Goal: Task Accomplishment & Management: Use online tool/utility

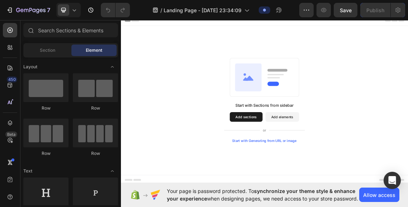
click at [356, 165] on button "Add elements" at bounding box center [363, 167] width 51 height 14
click at [354, 165] on button "Add elements" at bounding box center [363, 167] width 51 height 14
click at [307, 164] on button "Add sections" at bounding box center [308, 167] width 49 height 14
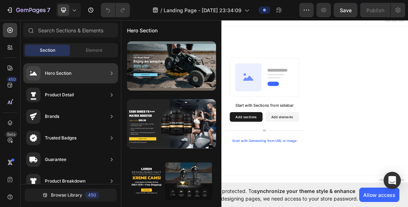
click at [85, 77] on div "Hero Section" at bounding box center [70, 73] width 95 height 20
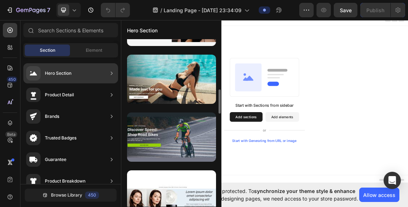
scroll to position [623, 0]
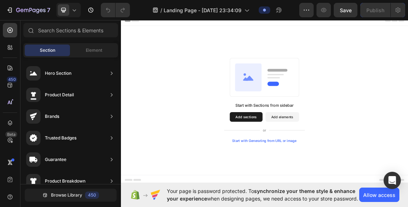
click at [339, 57] on div "Start with Sections from sidebar Add sections Add elements Start with Generatin…" at bounding box center [336, 142] width 431 height 223
click at [73, 32] on input "text" at bounding box center [70, 30] width 95 height 14
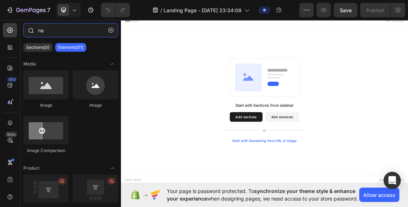
type input "n"
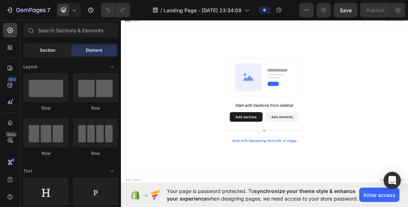
click at [56, 48] on div "Section" at bounding box center [47, 50] width 45 height 11
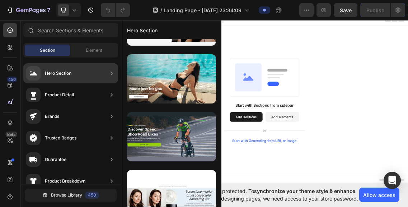
click at [72, 70] on div "Hero Section" at bounding box center [70, 73] width 95 height 20
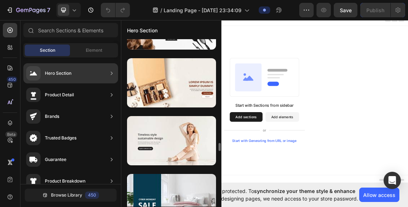
scroll to position [2118, 0]
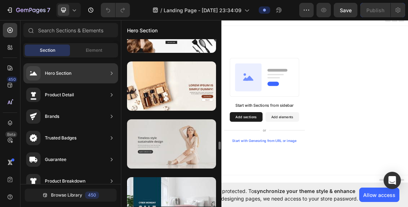
click at [167, 133] on div at bounding box center [171, 143] width 89 height 49
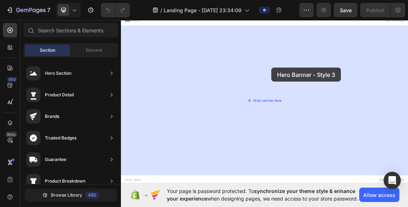
drag, startPoint x: 304, startPoint y: 149, endPoint x: 344, endPoint y: 93, distance: 68.7
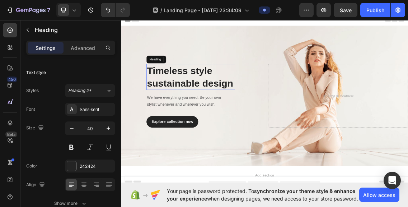
click at [242, 99] on p "Timeless style sustainable design" at bounding box center [225, 106] width 131 height 37
click at [209, 113] on p "Timeless style sustainable design" at bounding box center [225, 106] width 131 height 37
click at [246, 112] on p "Timeless style sustainable design" at bounding box center [225, 106] width 131 height 37
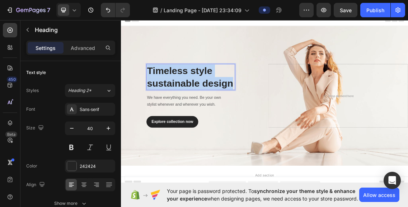
click at [246, 112] on p "Timeless style sustainable design" at bounding box center [225, 106] width 131 height 37
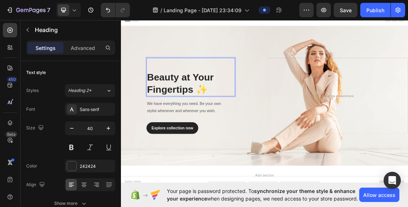
click at [160, 105] on h2 "Beauty at Your Fingertips ✨" at bounding box center [225, 106] width 133 height 57
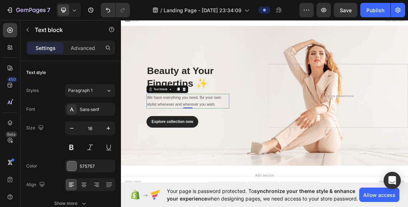
click at [228, 135] on p "We have everything you need. Be your own stylist whenever and wherever you wish." at bounding box center [221, 143] width 123 height 21
click at [233, 137] on p "We have everything you need. Be your own stylist whenever and wherever you wish." at bounding box center [221, 143] width 123 height 21
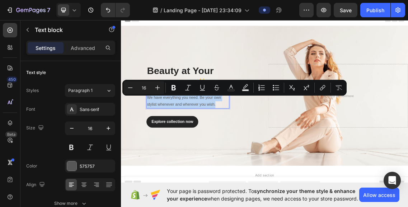
click at [233, 137] on p "We have everything you need. Be your own stylist whenever and wherever you wish." at bounding box center [221, 143] width 123 height 21
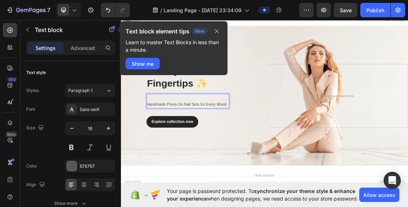
click at [161, 147] on p "Handmade Press-On Nail Sets for Every Mood." at bounding box center [221, 148] width 123 height 10
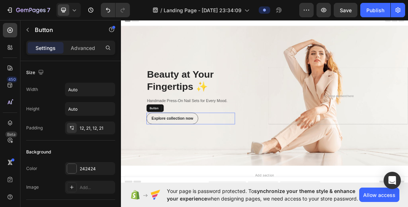
click at [233, 168] on button "Explore collection now" at bounding box center [198, 168] width 78 height 17
click at [213, 164] on button "Explore collection now" at bounding box center [198, 168] width 78 height 17
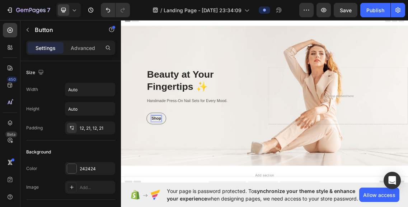
click at [175, 169] on button "Shop" at bounding box center [173, 168] width 29 height 17
click at [186, 168] on p "Shop now" at bounding box center [180, 169] width 27 height 9
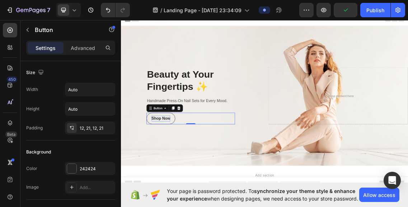
click at [221, 177] on div "Shop Now Button 0" at bounding box center [225, 168] width 133 height 17
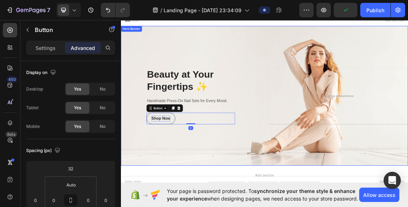
click at [220, 195] on div "Overlay" at bounding box center [336, 135] width 431 height 209
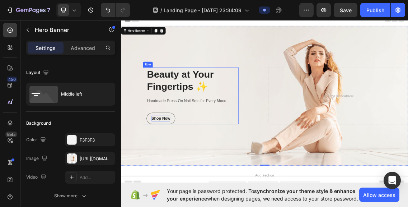
scroll to position [1, 0]
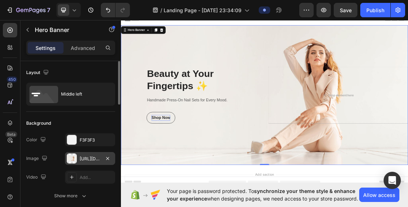
click at [88, 158] on div "[URL][DOMAIN_NAME]" at bounding box center [90, 158] width 21 height 6
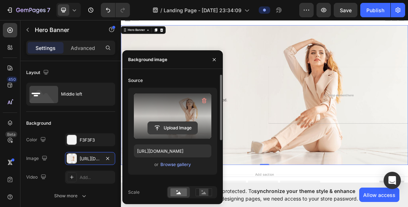
click at [186, 125] on input "file" at bounding box center [173, 128] width 50 height 12
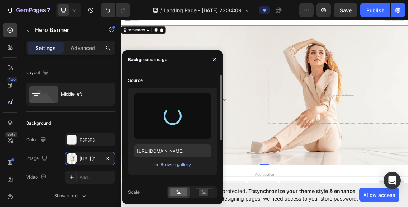
type input "[URL][DOMAIN_NAME]"
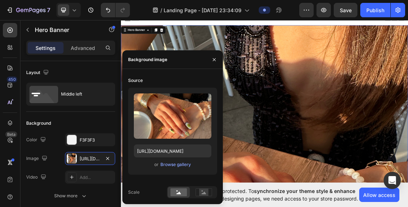
drag, startPoint x: 196, startPoint y: 108, endPoint x: 201, endPoint y: 88, distance: 21.2
click at [201, 88] on div "Upload Image [URL][DOMAIN_NAME] or Browse gallery" at bounding box center [172, 131] width 89 height 87
click at [205, 193] on icon at bounding box center [204, 192] width 5 height 3
click at [183, 190] on rect at bounding box center [179, 192] width 17 height 8
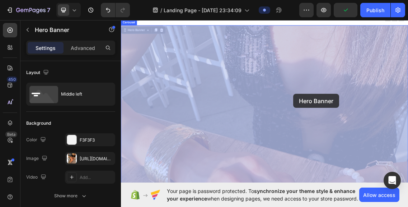
drag, startPoint x: 374, startPoint y: 177, endPoint x: 376, endPoint y: 131, distance: 46.0
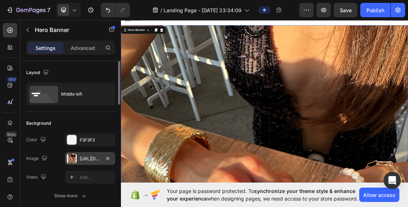
click at [102, 160] on div "[URL][DOMAIN_NAME]" at bounding box center [90, 158] width 50 height 13
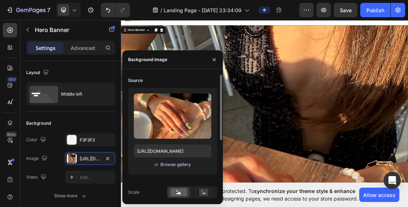
click at [181, 164] on div "Browse gallery" at bounding box center [175, 164] width 31 height 6
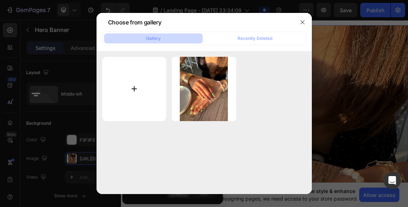
click at [140, 76] on input "file" at bounding box center [134, 89] width 64 height 64
type input "C:\fakepath\IMG_3303.JPG"
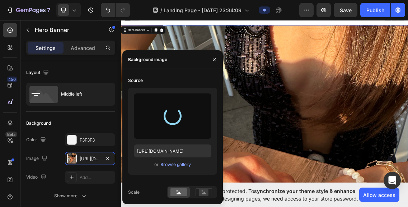
type input "[URL][DOMAIN_NAME]"
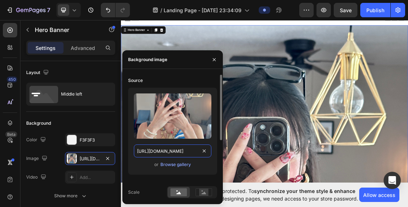
type input "100"
type input "Auto"
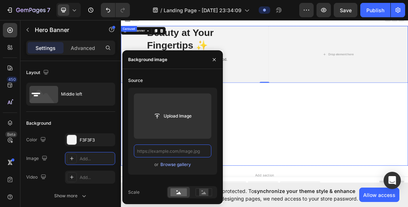
scroll to position [0, 0]
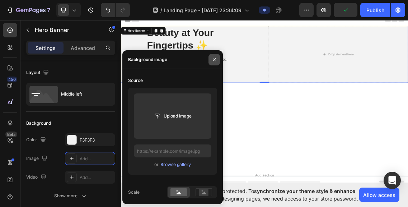
click at [217, 59] on icon "button" at bounding box center [214, 60] width 6 height 6
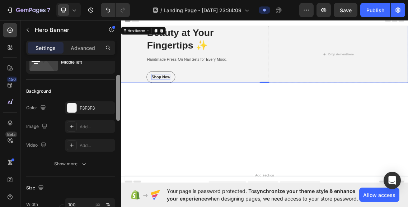
scroll to position [37, 0]
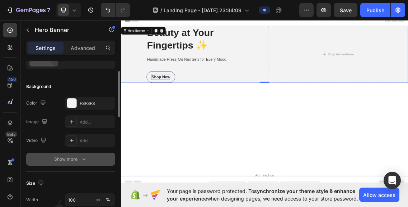
click at [86, 155] on button "Show more" at bounding box center [70, 159] width 89 height 13
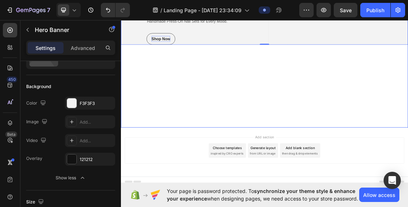
scroll to position [0, 0]
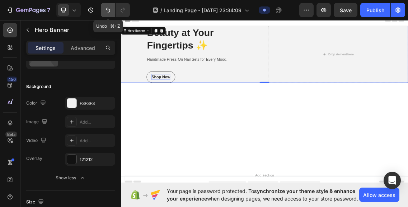
click at [106, 10] on icon "Undo/Redo" at bounding box center [107, 9] width 7 height 7
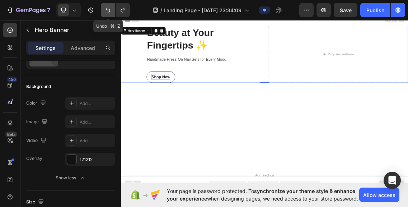
click at [108, 9] on icon "Undo/Redo" at bounding box center [108, 10] width 4 height 5
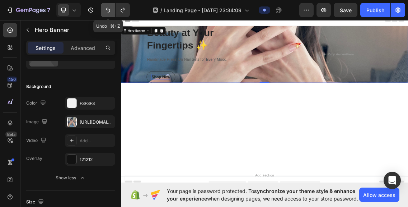
click at [106, 8] on icon "Undo/Redo" at bounding box center [107, 9] width 7 height 7
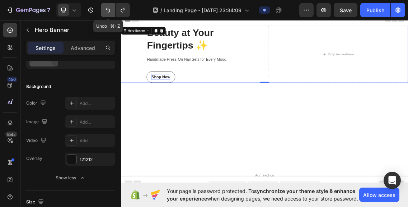
click at [106, 8] on icon "Undo/Redo" at bounding box center [107, 9] width 7 height 7
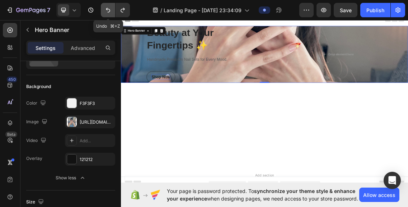
click at [106, 8] on icon "Undo/Redo" at bounding box center [107, 9] width 7 height 7
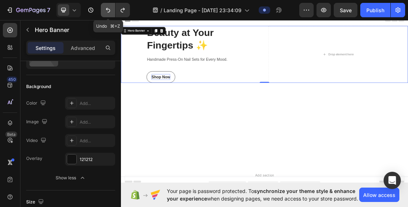
click at [106, 8] on icon "Undo/Redo" at bounding box center [107, 9] width 7 height 7
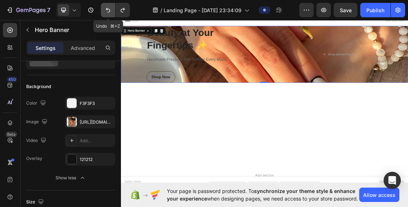
click at [106, 8] on icon "Undo/Redo" at bounding box center [107, 9] width 7 height 7
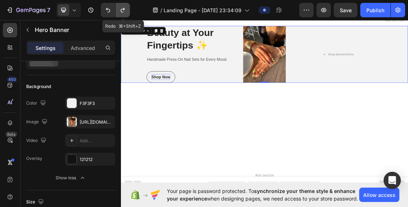
click at [121, 5] on button "Undo/Redo" at bounding box center [123, 10] width 14 height 14
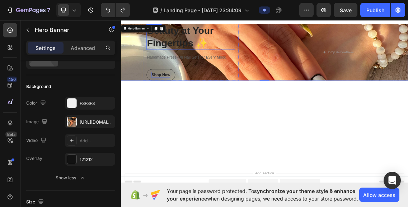
scroll to position [4, 0]
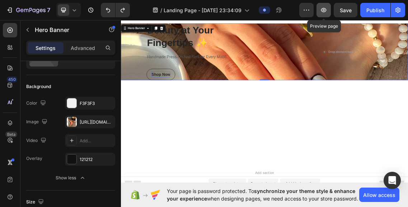
click at [323, 9] on icon "button" at bounding box center [323, 9] width 7 height 7
click at [329, 9] on button "button" at bounding box center [324, 10] width 14 height 14
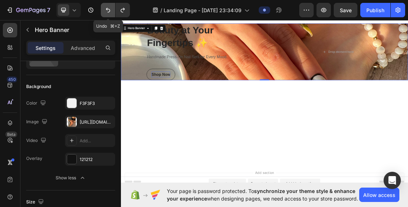
click at [108, 12] on icon "Undo/Redo" at bounding box center [108, 10] width 4 height 5
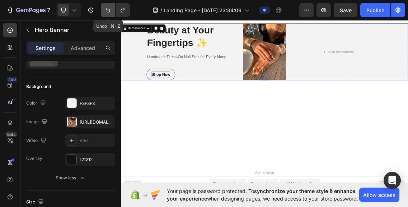
click at [108, 12] on icon "Undo/Redo" at bounding box center [108, 10] width 4 height 5
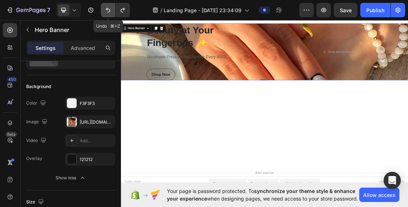
click at [108, 12] on icon "Undo/Redo" at bounding box center [108, 10] width 4 height 5
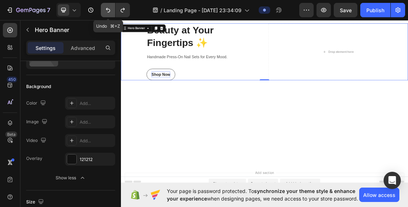
click at [106, 12] on icon "Undo/Redo" at bounding box center [107, 9] width 7 height 7
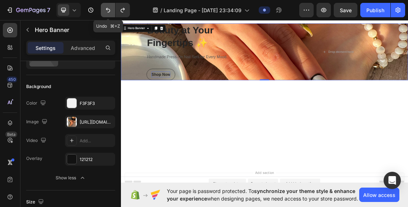
click at [106, 12] on icon "Undo/Redo" at bounding box center [107, 9] width 7 height 7
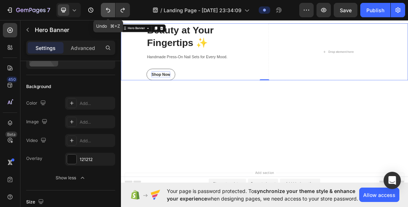
click at [106, 12] on icon "Undo/Redo" at bounding box center [107, 9] width 7 height 7
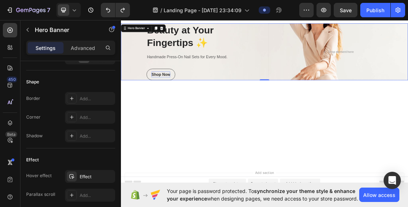
scroll to position [487, 0]
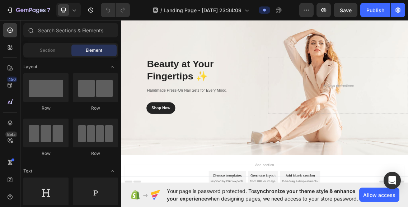
scroll to position [3, 0]
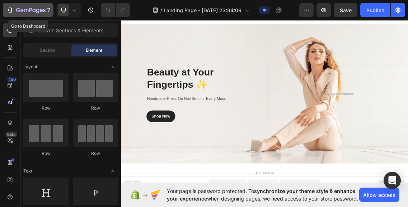
click at [10, 11] on icon "button" at bounding box center [9, 9] width 7 height 7
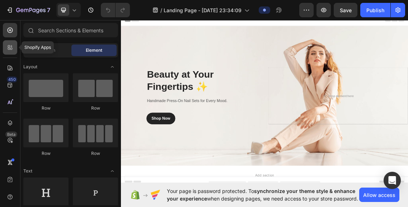
click at [13, 50] on icon at bounding box center [9, 47] width 7 height 7
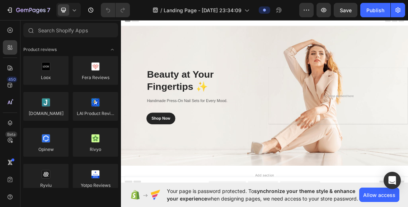
click at [11, 39] on div "450 Beta" at bounding box center [10, 89] width 14 height 132
click at [8, 35] on div at bounding box center [10, 30] width 14 height 14
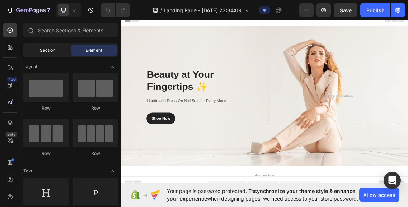
click at [42, 54] on div "Section" at bounding box center [47, 50] width 45 height 11
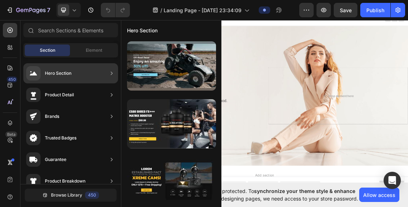
click at [57, 67] on div "Hero Section" at bounding box center [48, 73] width 45 height 14
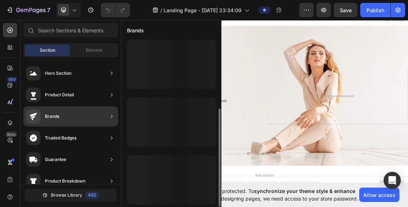
scroll to position [117, 0]
